Goal: Register for event/course

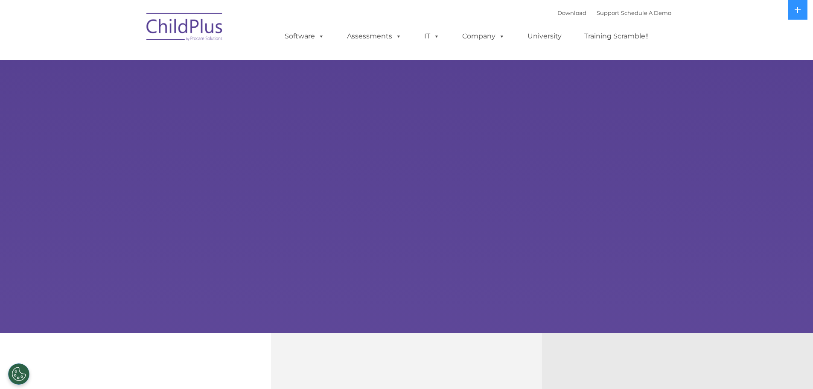
select select "MEDIUM"
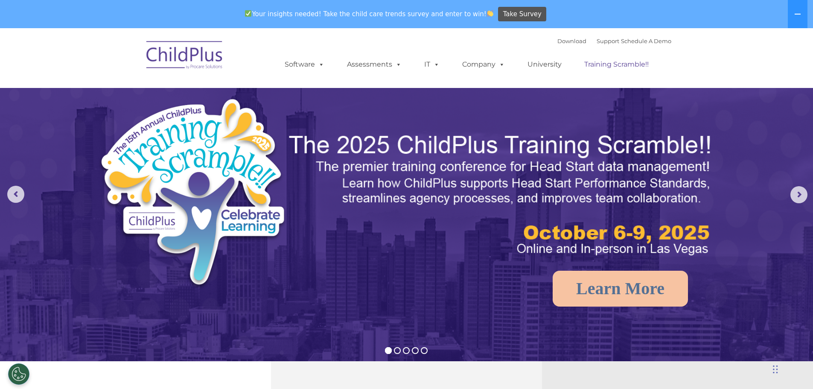
click at [604, 65] on link "Training Scramble!!" at bounding box center [617, 64] width 82 height 17
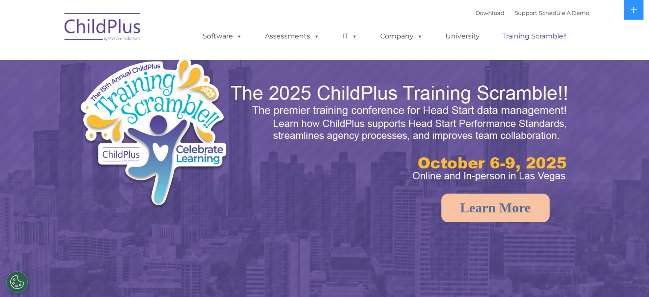
select select "MEDIUM"
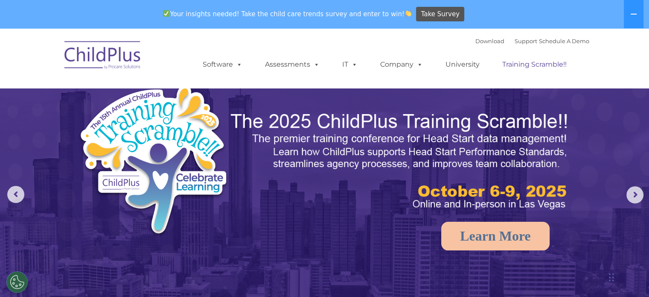
click at [541, 66] on link "Training Scramble!!" at bounding box center [535, 64] width 82 height 17
